Goal: Information Seeking & Learning: Learn about a topic

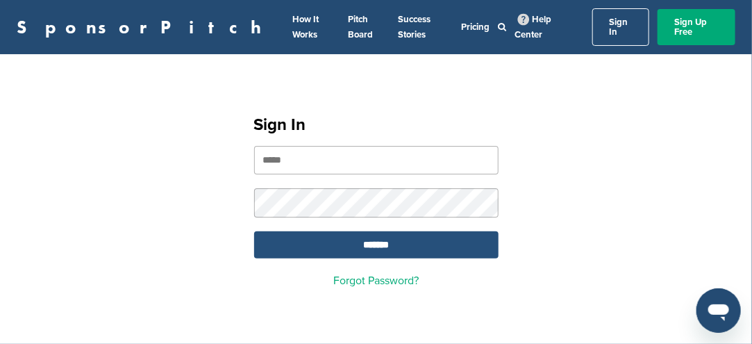
type input "**********"
click at [379, 233] on input "*******" at bounding box center [376, 244] width 244 height 27
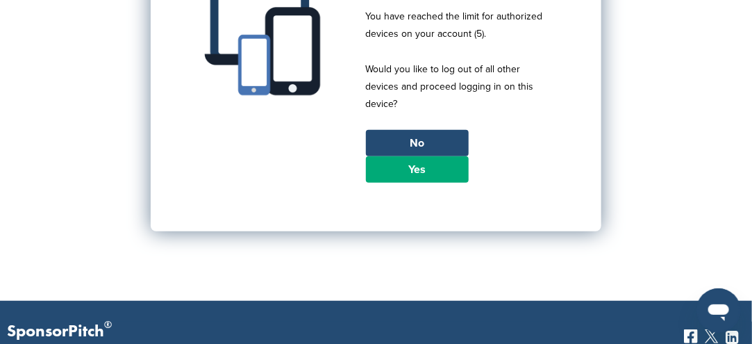
scroll to position [208, 0]
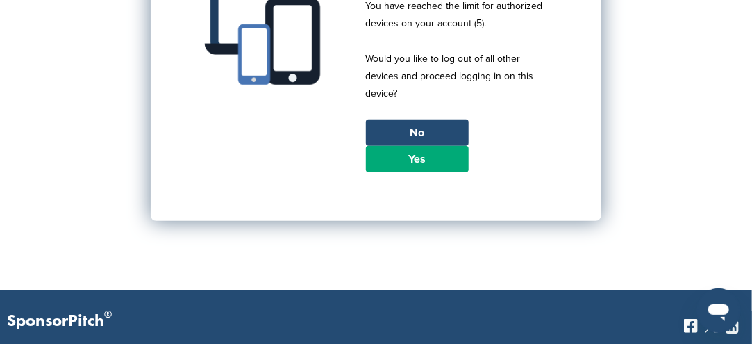
click at [394, 146] on link "Yes" at bounding box center [417, 159] width 103 height 26
click at [415, 147] on link "Yes" at bounding box center [417, 159] width 103 height 26
click at [416, 146] on link "Yes" at bounding box center [417, 159] width 103 height 26
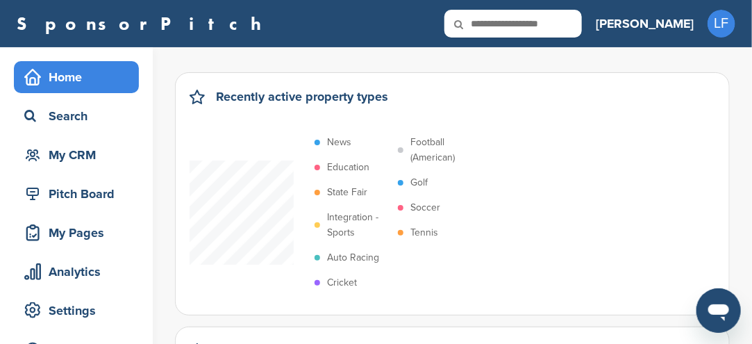
click at [420, 208] on p "Soccer" at bounding box center [425, 207] width 30 height 15
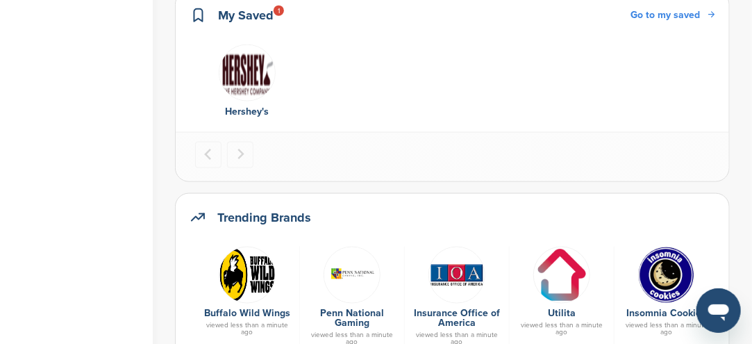
scroll to position [625, 0]
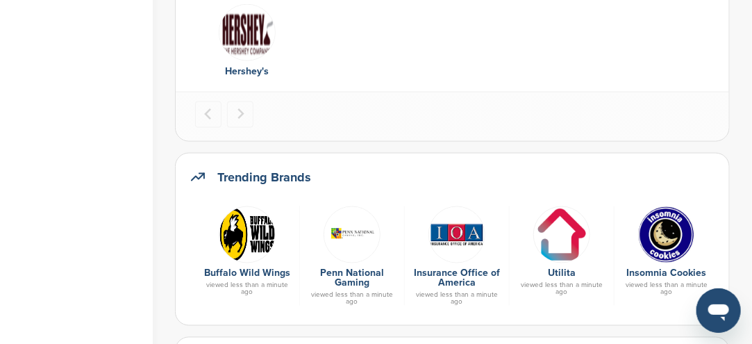
click at [257, 237] on img at bounding box center [247, 234] width 57 height 57
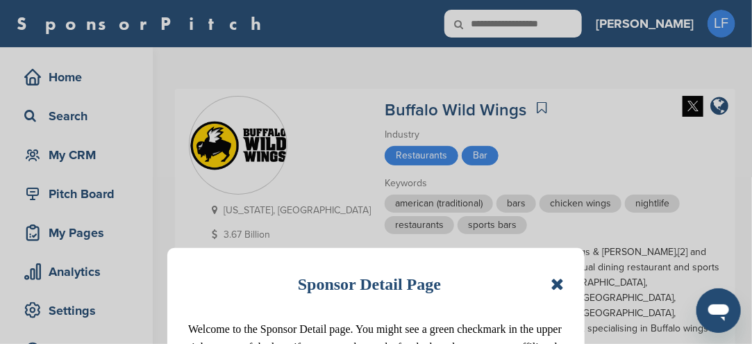
click at [555, 282] on icon at bounding box center [557, 284] width 13 height 17
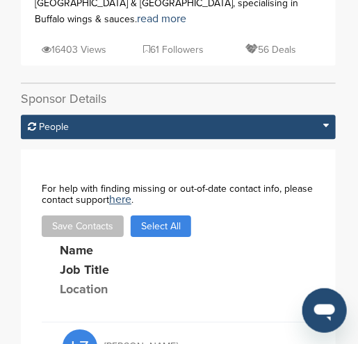
scroll to position [640, 0]
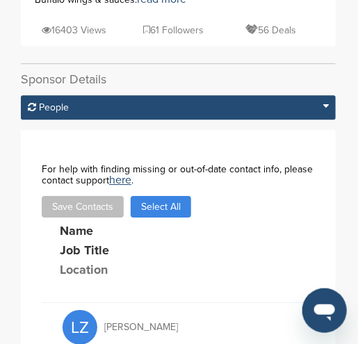
scroll to position [571, 0]
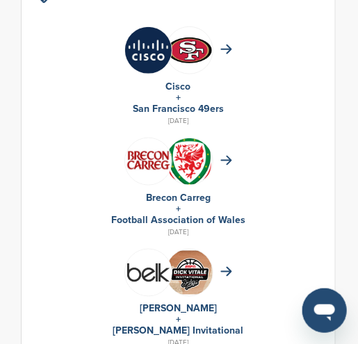
scroll to position [972, 0]
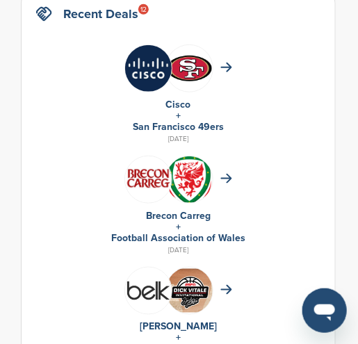
click at [201, 72] on img at bounding box center [189, 69] width 47 height 28
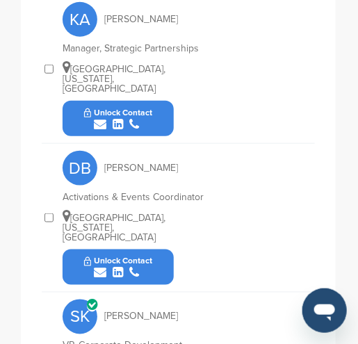
scroll to position [903, 0]
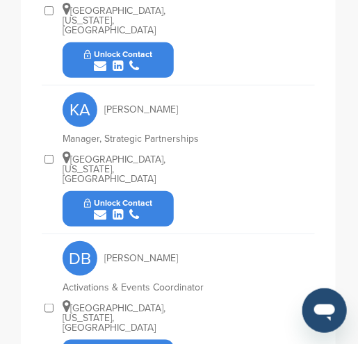
click at [99, 208] on icon "submit" at bounding box center [100, 214] width 12 height 12
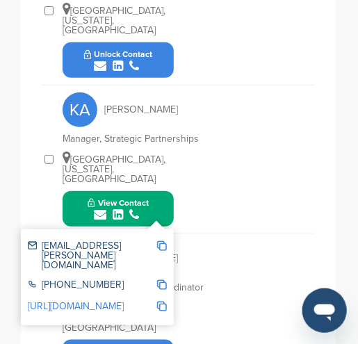
click at [162, 241] on img at bounding box center [162, 246] width 10 height 10
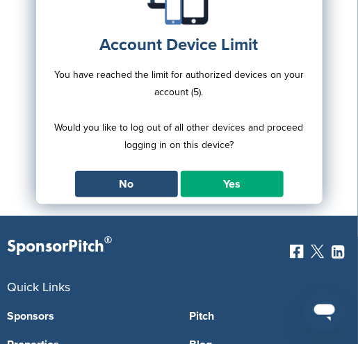
scroll to position [139, 0]
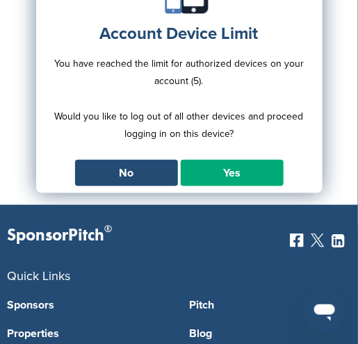
click at [201, 171] on link "Yes" at bounding box center [232, 173] width 103 height 26
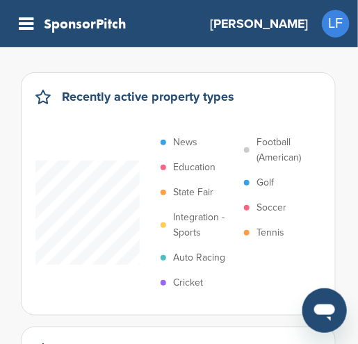
click at [261, 211] on p "Soccer" at bounding box center [271, 207] width 30 height 15
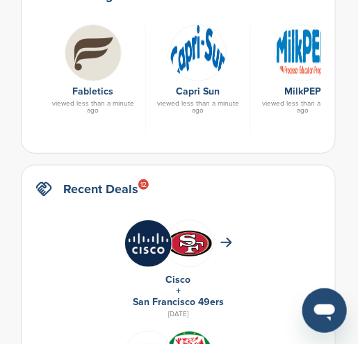
scroll to position [694, 0]
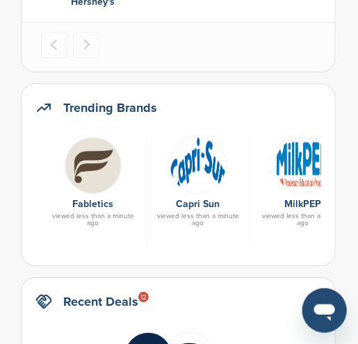
click at [89, 162] on img at bounding box center [93, 165] width 57 height 57
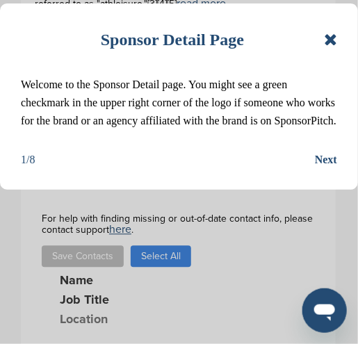
scroll to position [417, 0]
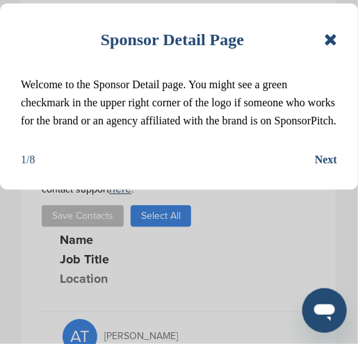
click at [326, 39] on icon at bounding box center [330, 39] width 13 height 17
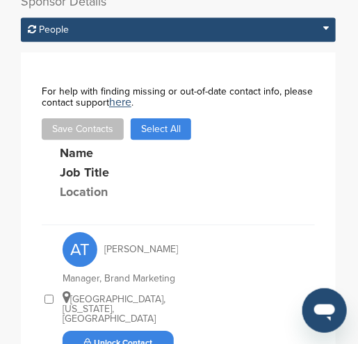
scroll to position [555, 0]
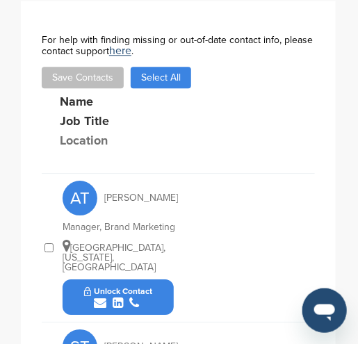
click at [101, 296] on icon "submit" at bounding box center [100, 302] width 12 height 12
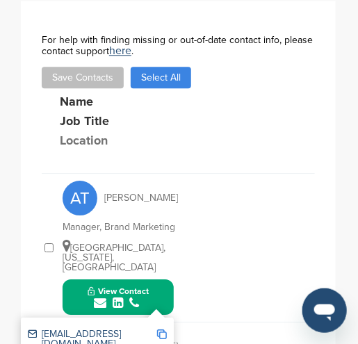
click at [146, 296] on div "submit" at bounding box center [117, 302] width 61 height 13
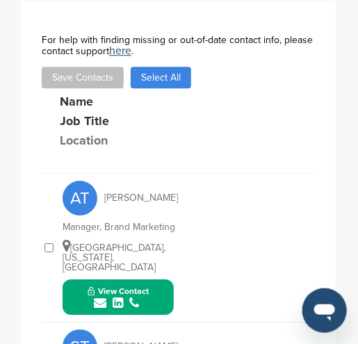
click at [146, 296] on div "submit" at bounding box center [117, 302] width 61 height 13
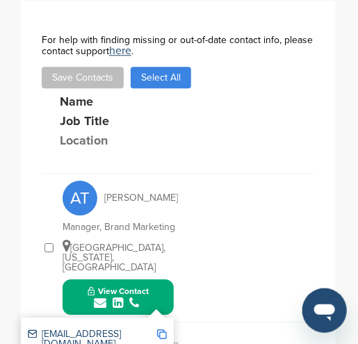
click at [162, 329] on img at bounding box center [162, 334] width 10 height 10
